Goal: Feedback & Contribution: Contribute content

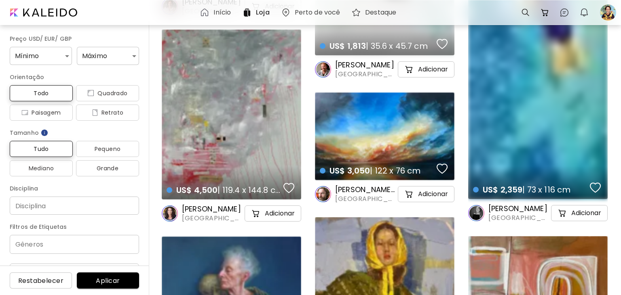
scroll to position [13823, 0]
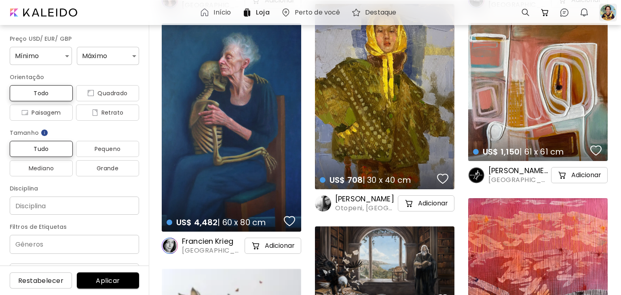
click at [604, 15] on div at bounding box center [608, 13] width 18 height 18
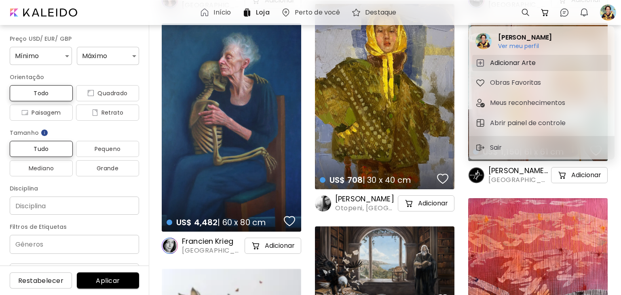
click at [524, 67] on h5 "Adicionar Arte" at bounding box center [514, 63] width 48 height 10
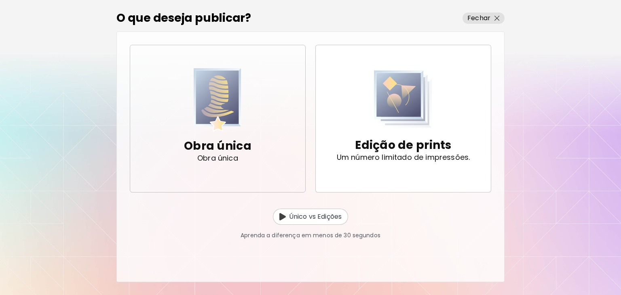
click at [230, 132] on div "Obra única Obra única" at bounding box center [217, 150] width 67 height 37
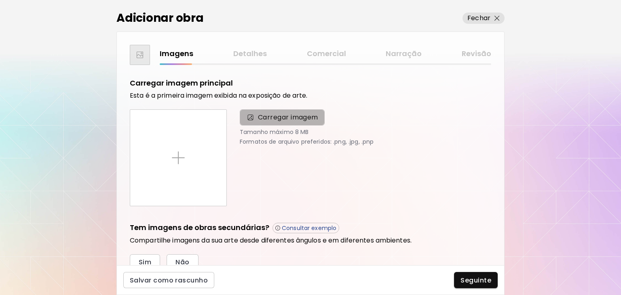
click at [280, 121] on span "Carregar imagem" at bounding box center [288, 118] width 60 height 10
click at [0, 0] on input "Carregar imagem" at bounding box center [0, 0] width 0 height 0
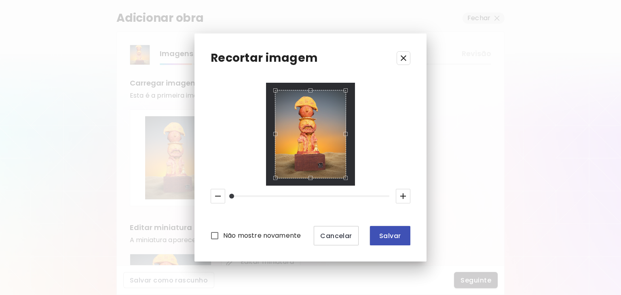
click at [389, 241] on button "Salvar" at bounding box center [390, 235] width 40 height 19
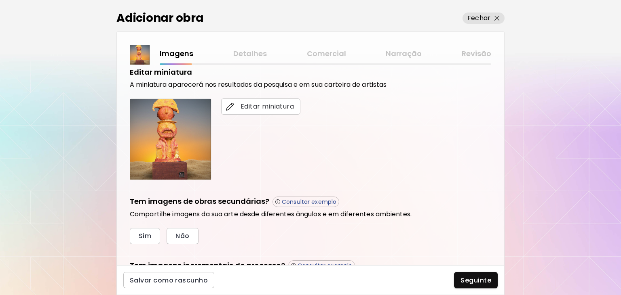
scroll to position [163, 0]
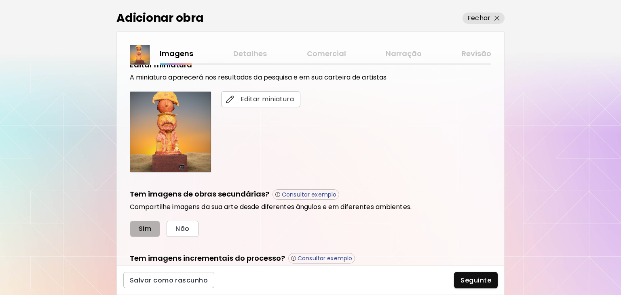
click at [140, 225] on span "Sim" at bounding box center [145, 229] width 13 height 8
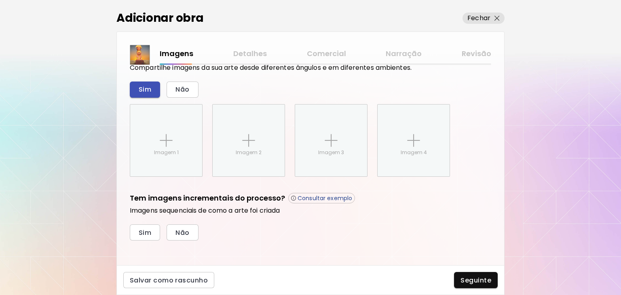
scroll to position [305, 0]
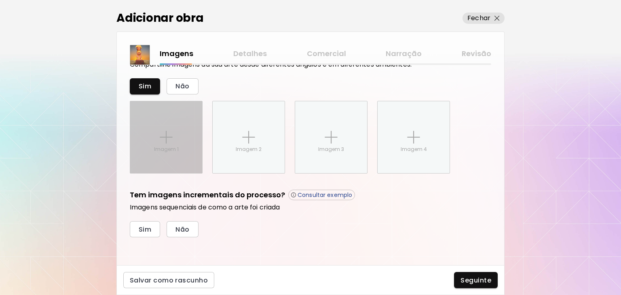
click at [174, 135] on div "Imagem 1" at bounding box center [166, 137] width 72 height 72
click at [0, 0] on input "Imagem 1" at bounding box center [0, 0] width 0 height 0
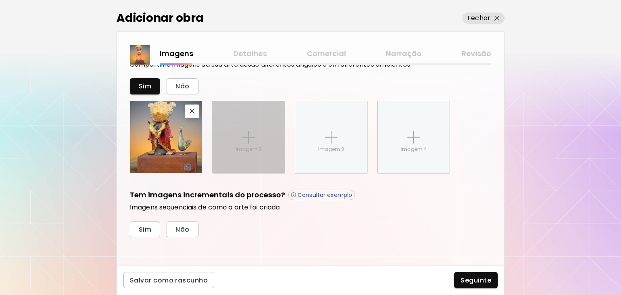
click at [258, 132] on div "Imagem 2" at bounding box center [249, 137] width 72 height 72
click at [0, 0] on input "Imagem 2" at bounding box center [0, 0] width 0 height 0
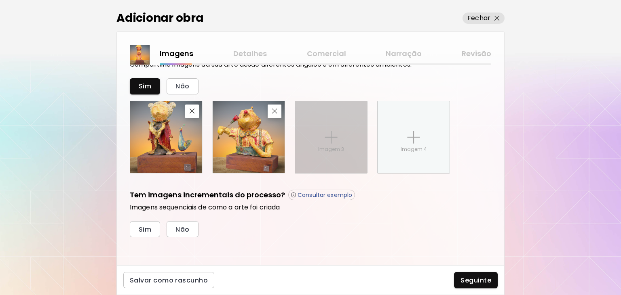
click at [324, 147] on p "Imagem 3" at bounding box center [331, 149] width 26 height 7
click at [0, 0] on input "Imagem 3" at bounding box center [0, 0] width 0 height 0
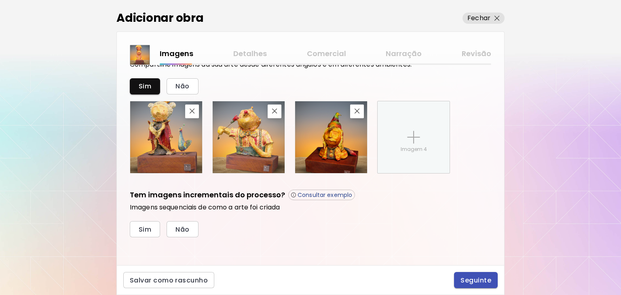
click at [480, 276] on span "Seguinte" at bounding box center [475, 280] width 31 height 8
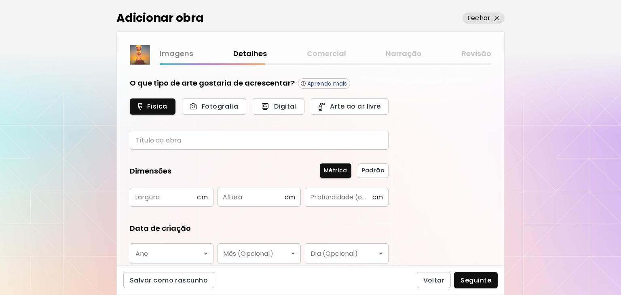
click at [201, 143] on input "text" at bounding box center [259, 140] width 259 height 19
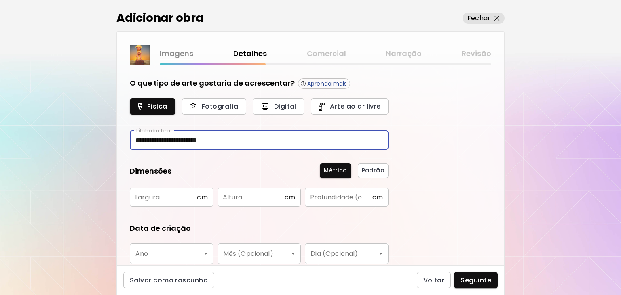
type input "**********"
click at [170, 194] on input "text" at bounding box center [163, 197] width 67 height 19
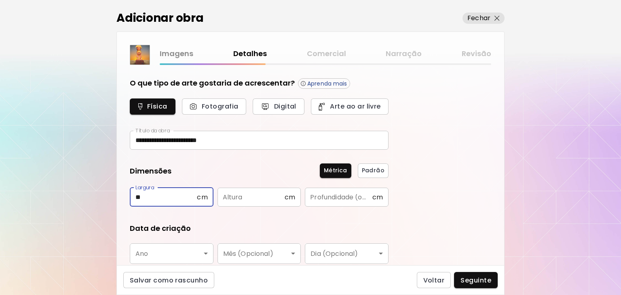
type input "**"
click at [229, 199] on input "text" at bounding box center [250, 197] width 67 height 19
type input "**"
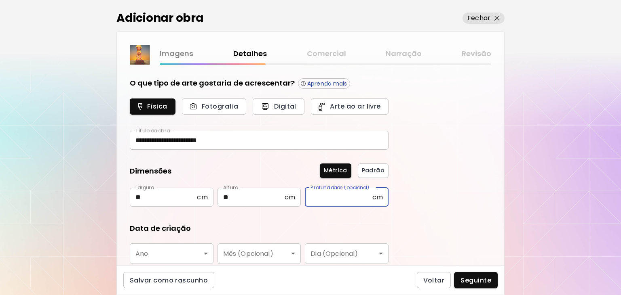
click at [320, 200] on input "text" at bounding box center [338, 197] width 67 height 19
type input "*"
type input "**"
click at [178, 255] on body "**********" at bounding box center [310, 147] width 621 height 295
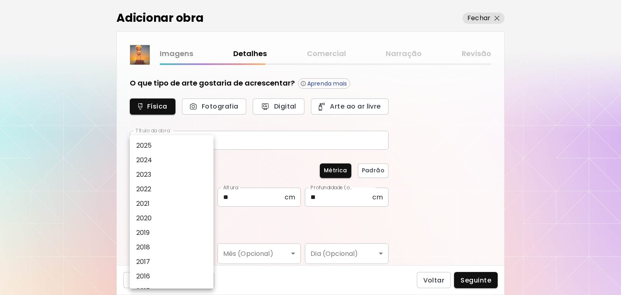
click at [164, 161] on li "2024" at bounding box center [172, 160] width 84 height 15
type input "****"
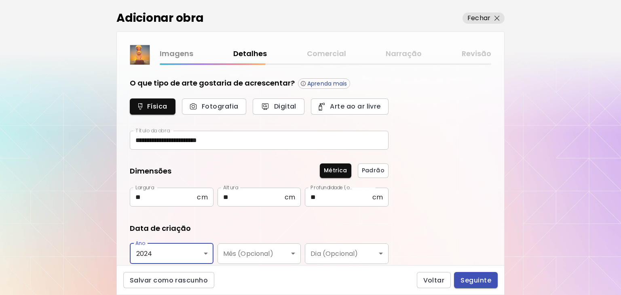
click at [471, 278] on span "Seguinte" at bounding box center [475, 280] width 31 height 8
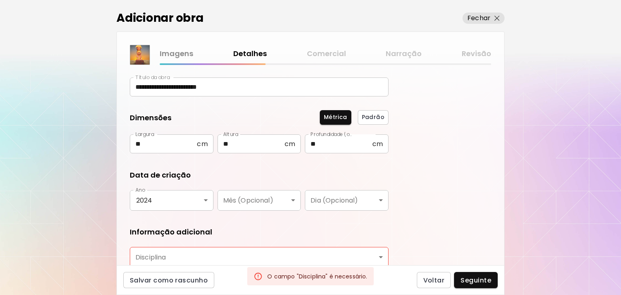
scroll to position [128, 0]
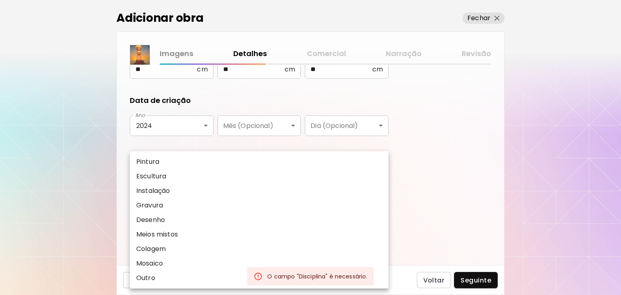
click at [198, 185] on body "**********" at bounding box center [310, 147] width 621 height 295
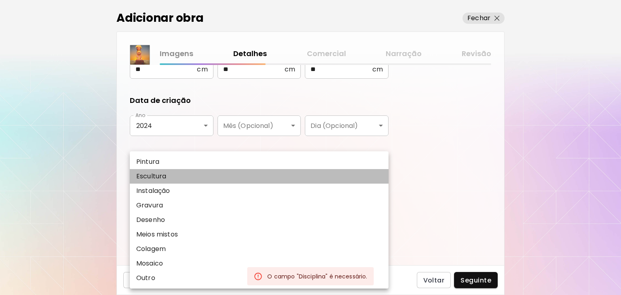
click at [168, 175] on li "Escultura" at bounding box center [259, 176] width 259 height 15
drag, startPoint x: 168, startPoint y: 175, endPoint x: 169, endPoint y: 181, distance: 5.5
click at [168, 176] on li "Escultura" at bounding box center [259, 176] width 259 height 15
type input "*********"
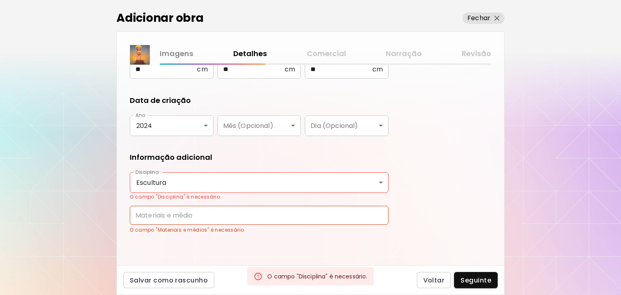
click at [179, 216] on input "text" at bounding box center [259, 215] width 259 height 19
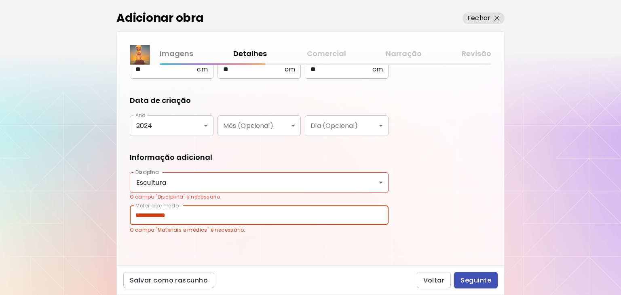
type input "**********"
click at [486, 282] on span "Seguinte" at bounding box center [475, 280] width 31 height 8
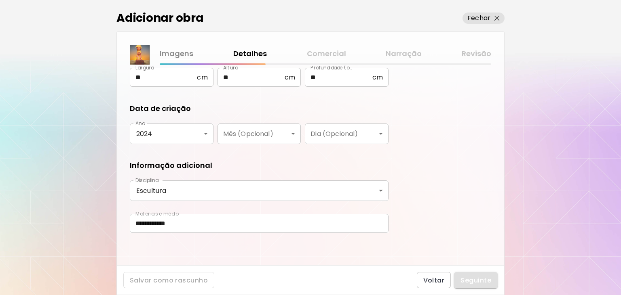
scroll to position [119, 0]
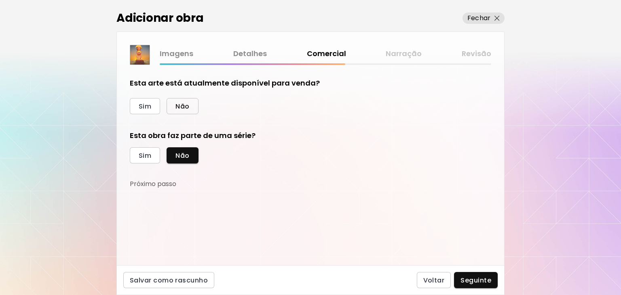
click at [187, 104] on span "Não" at bounding box center [182, 106] width 14 height 8
click at [153, 109] on button "Sim" at bounding box center [145, 106] width 30 height 16
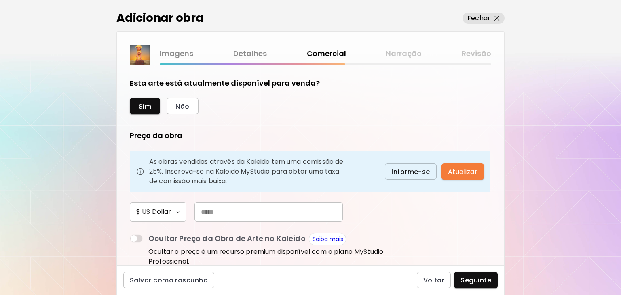
click at [236, 218] on input "text" at bounding box center [268, 211] width 148 height 19
click at [184, 108] on span "Não" at bounding box center [182, 106] width 14 height 8
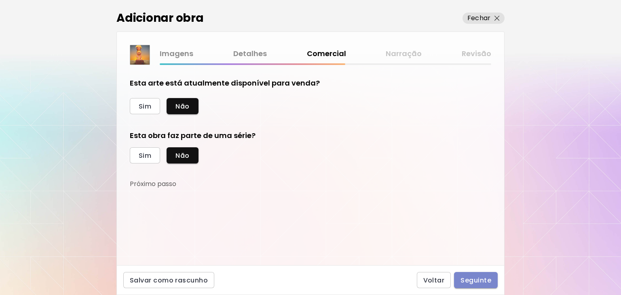
click at [482, 280] on span "Seguinte" at bounding box center [475, 280] width 31 height 8
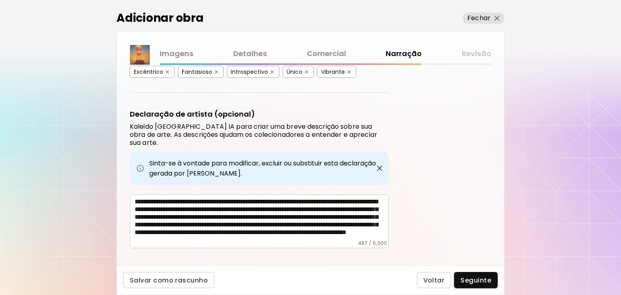
scroll to position [12, 0]
click at [476, 279] on span "Seguinte" at bounding box center [475, 280] width 31 height 8
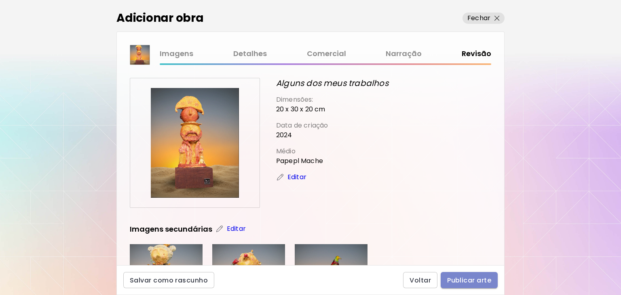
click at [478, 279] on span "Publicar arte" at bounding box center [469, 280] width 44 height 8
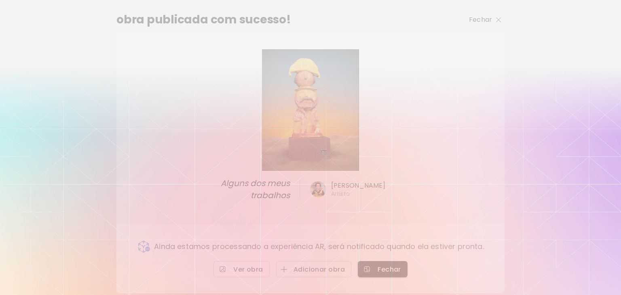
click at [489, 25] on p "Fechar" at bounding box center [480, 20] width 23 height 10
